Goal: Transaction & Acquisition: Purchase product/service

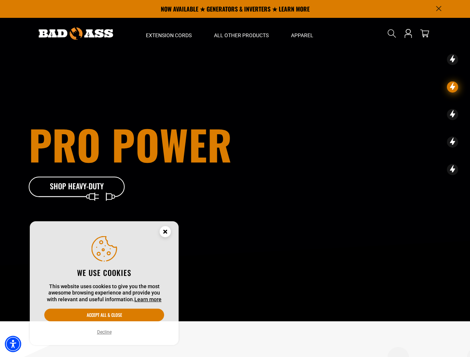
click at [235, 179] on div "Pro Power Shop Heavy-Duty" at bounding box center [153, 161] width 248 height 74
click at [13, 344] on img "Accessibility Menu" at bounding box center [13, 344] width 16 height 16
